Goal: Transaction & Acquisition: Purchase product/service

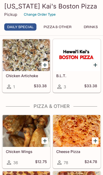
scroll to position [123, 0]
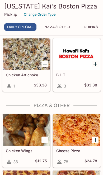
click at [69, 25] on button "Pizza & Other" at bounding box center [58, 26] width 34 height 7
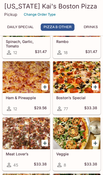
scroll to position [400, 0]
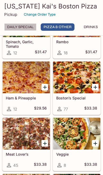
click at [27, 24] on button "Daily Special" at bounding box center [20, 26] width 32 height 7
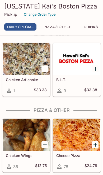
scroll to position [118, 0]
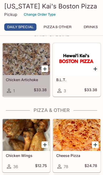
click at [38, 75] on div at bounding box center [26, 59] width 47 height 32
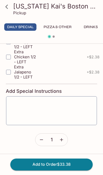
click at [66, 24] on button "Pizza & Other" at bounding box center [58, 26] width 34 height 7
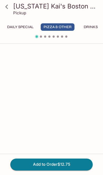
scroll to position [848, 0]
click at [50, 36] on span at bounding box center [50, 37] width 2 height 2
click at [12, 5] on link at bounding box center [6, 6] width 13 height 13
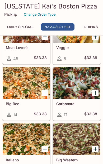
scroll to position [501, 0]
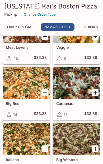
click at [31, 120] on div "Big Red 14 $33.38" at bounding box center [26, 109] width 47 height 21
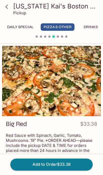
click at [10, 2] on link at bounding box center [6, 6] width 13 height 13
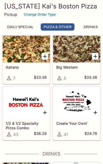
scroll to position [594, 0]
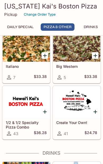
click at [31, 118] on div at bounding box center [26, 102] width 47 height 32
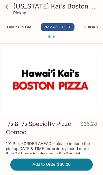
click at [6, 4] on icon at bounding box center [6, 6] width 9 height 9
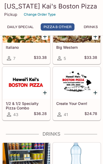
scroll to position [613, 0]
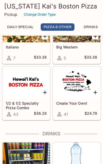
click at [86, 106] on h5 "Create Your Own!" at bounding box center [76, 103] width 41 height 5
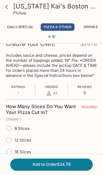
scroll to position [79, 0]
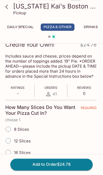
click at [85, 133] on div "8 Slices" at bounding box center [51, 129] width 92 height 12
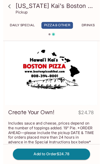
scroll to position [0, 0]
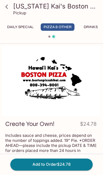
click at [6, 6] on icon at bounding box center [6, 6] width 9 height 9
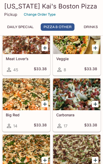
scroll to position [490, 0]
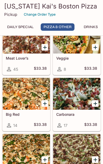
click at [32, 110] on div at bounding box center [26, 94] width 47 height 32
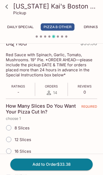
scroll to position [81, 0]
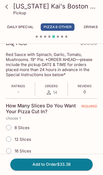
click at [10, 141] on input "12 Slices" at bounding box center [8, 139] width 11 height 11
radio input "true"
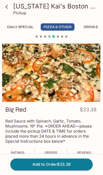
scroll to position [0, 0]
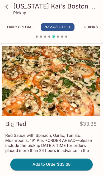
click at [21, 14] on p "Pickup" at bounding box center [19, 12] width 13 height 5
click at [5, 6] on icon at bounding box center [6, 6] width 9 height 9
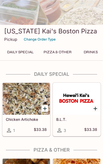
scroll to position [71, 0]
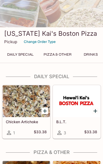
click at [11, 44] on p "Pickup" at bounding box center [10, 41] width 13 height 5
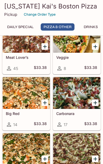
scroll to position [491, 0]
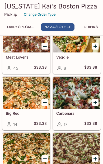
click at [48, 106] on icon "Add Big Red" at bounding box center [45, 102] width 6 height 6
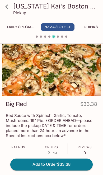
scroll to position [18, 0]
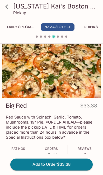
click at [60, 153] on div "Ratings - Orders 14 Reviews 0" at bounding box center [52, 151] width 92 height 13
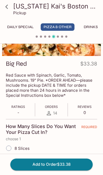
scroll to position [61, 0]
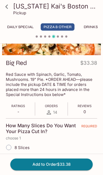
click at [11, 161] on input "12 Slices" at bounding box center [8, 159] width 11 height 11
radio input "true"
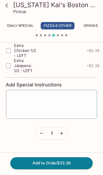
scroll to position [1075, 0]
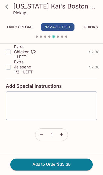
click at [64, 141] on button "button" at bounding box center [62, 135] width 12 height 12
click at [40, 137] on icon "button" at bounding box center [41, 134] width 5 height 5
click at [80, 163] on button "Add to Order $33.38" at bounding box center [51, 165] width 83 height 12
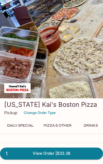
click at [13, 115] on p "Pickup" at bounding box center [10, 112] width 13 height 5
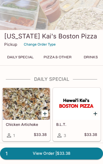
scroll to position [75, 0]
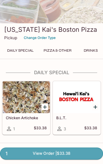
click at [77, 159] on link "1 View Order | $33.38" at bounding box center [51, 154] width 103 height 12
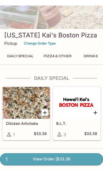
scroll to position [6, 0]
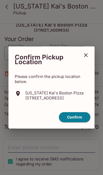
click at [78, 122] on button "Confirm" at bounding box center [75, 117] width 32 height 10
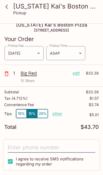
click at [62, 116] on p "other" at bounding box center [57, 113] width 10 height 5
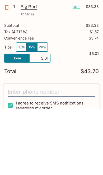
click at [21, 109] on button "10%" at bounding box center [21, 113] width 11 height 9
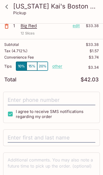
scroll to position [55, 0]
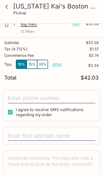
click at [15, 112] on input "I agree to receive SMS notifications regarding my order" at bounding box center [10, 112] width 11 height 11
checkbox input "false"
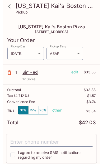
scroll to position [0, 0]
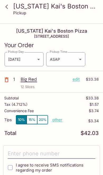
click at [8, 5] on icon at bounding box center [6, 6] width 9 height 9
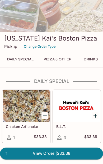
scroll to position [67, 0]
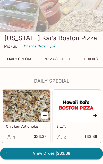
click at [10, 157] on span "1" at bounding box center [6, 153] width 8 height 7
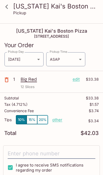
click at [77, 81] on p "edit" at bounding box center [76, 79] width 7 height 6
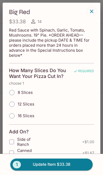
click at [96, 11] on button "button" at bounding box center [91, 11] width 9 height 9
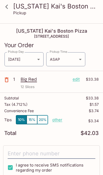
click at [15, 166] on input "I agree to receive SMS notifications regarding my order" at bounding box center [10, 167] width 11 height 11
checkbox input "false"
click at [8, 5] on icon at bounding box center [6, 7] width 3 height 4
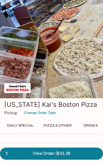
click at [84, 156] on link "1 View Order | $33.38" at bounding box center [51, 154] width 103 height 12
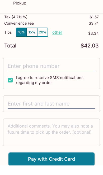
scroll to position [78, 0]
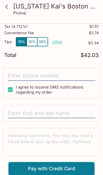
click at [69, 143] on textarea at bounding box center [52, 142] width 88 height 18
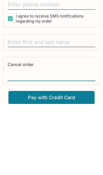
type textarea "Cancel order"
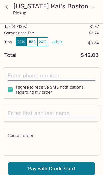
click at [45, 116] on input "text" at bounding box center [52, 113] width 88 height 10
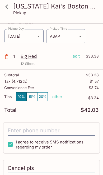
scroll to position [23, 0]
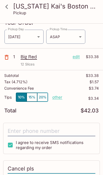
type input "Cancel pls"
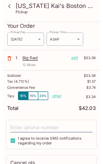
scroll to position [0, 0]
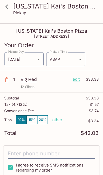
click at [83, 60] on body "[US_STATE] [PERSON_NAME]'s Boston Pizza Pickup [US_STATE] [PERSON_NAME]'s Bosto…" at bounding box center [51, 111] width 103 height 175
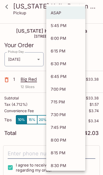
click at [76, 10] on li "ASAP" at bounding box center [65, 12] width 39 height 13
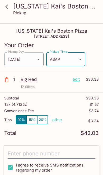
click at [42, 60] on body "[US_STATE] [PERSON_NAME]'s Boston Pizza Pickup [US_STATE] [PERSON_NAME]'s Bosto…" at bounding box center [51, 111] width 103 height 175
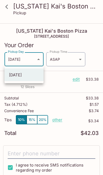
click at [43, 61] on div at bounding box center [51, 87] width 103 height 175
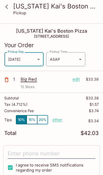
click at [10, 6] on icon at bounding box center [6, 6] width 9 height 9
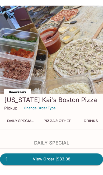
scroll to position [11, 0]
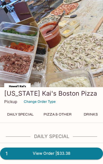
click at [48, 106] on button "Change Order Type" at bounding box center [39, 102] width 37 height 8
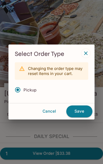
click at [52, 117] on button "Cancel" at bounding box center [49, 111] width 30 height 11
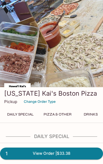
click at [11, 159] on link "1 View Order | $33.38" at bounding box center [51, 154] width 103 height 12
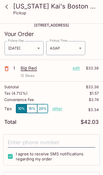
click at [8, 9] on icon at bounding box center [6, 7] width 3 height 4
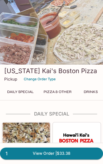
scroll to position [33, 0]
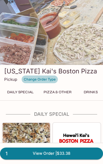
click at [48, 84] on button "Change Order Type" at bounding box center [39, 79] width 37 height 8
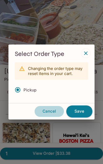
click at [53, 117] on button "Cancel" at bounding box center [49, 111] width 30 height 11
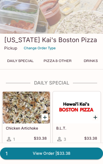
scroll to position [65, 0]
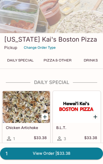
click at [50, 52] on button "Change Order Type" at bounding box center [39, 47] width 37 height 8
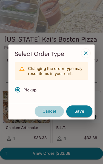
click at [52, 117] on button "Cancel" at bounding box center [49, 111] width 30 height 11
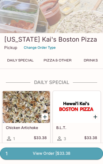
click at [80, 159] on link "1 View Order | $33.38" at bounding box center [51, 154] width 103 height 12
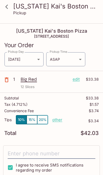
click at [13, 169] on input "I agree to receive SMS notifications regarding my order" at bounding box center [10, 167] width 11 height 11
checkbox input "false"
click at [9, 6] on icon at bounding box center [6, 6] width 9 height 9
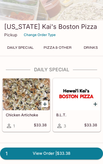
scroll to position [78, 0]
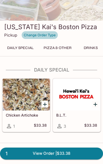
click at [42, 39] on button "Change Order Type" at bounding box center [39, 35] width 37 height 8
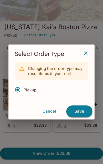
click at [19, 95] on input "Pickup" at bounding box center [17, 89] width 11 height 11
click at [31, 93] on span "Pickup" at bounding box center [30, 89] width 13 height 5
click at [23, 95] on input "Pickup" at bounding box center [17, 89] width 11 height 11
click at [79, 98] on div "Pickup" at bounding box center [52, 91] width 74 height 14
click at [54, 117] on button "Cancel" at bounding box center [49, 111] width 30 height 11
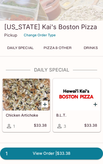
click at [74, 159] on link "1 View Order | $33.38" at bounding box center [51, 154] width 103 height 12
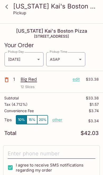
click at [8, 81] on icon "button" at bounding box center [6, 80] width 6 height 6
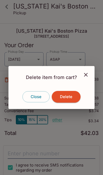
click at [74, 99] on button "Delete" at bounding box center [66, 97] width 29 height 12
